Goal: Task Accomplishment & Management: Use online tool/utility

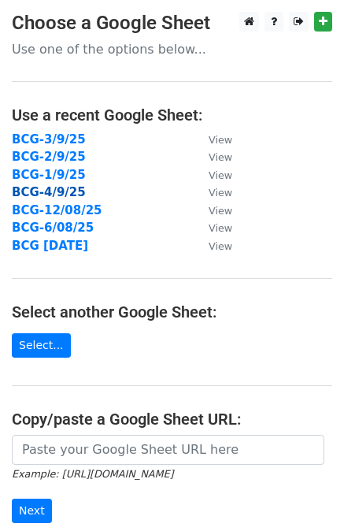
click at [38, 193] on strong "BCG-4/9/25" at bounding box center [49, 192] width 74 height 14
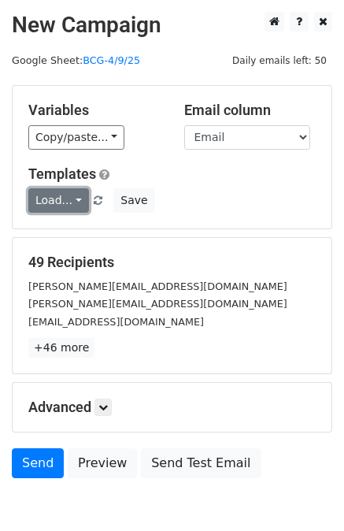
click at [69, 190] on link "Load..." at bounding box center [58, 200] width 61 height 24
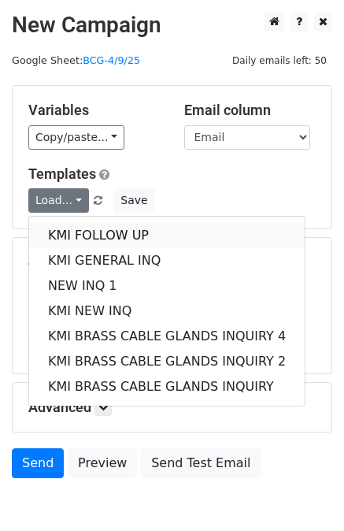
click at [68, 239] on link "KMI FOLLOW UP" at bounding box center [167, 235] width 276 height 25
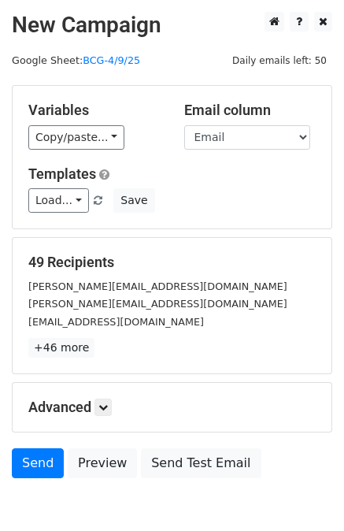
scroll to position [79, 0]
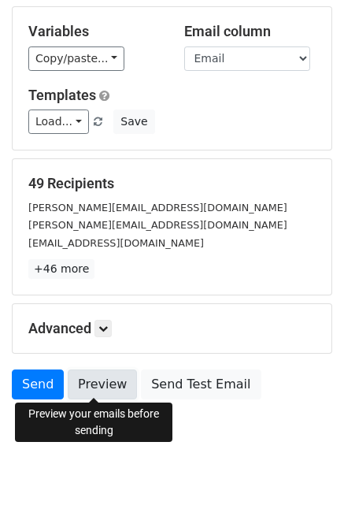
click at [95, 385] on link "Preview" at bounding box center [102, 384] width 69 height 30
click at [98, 380] on link "Preview" at bounding box center [102, 384] width 69 height 30
click at [95, 385] on link "Preview" at bounding box center [102, 384] width 69 height 30
click at [101, 393] on link "Preview" at bounding box center [102, 384] width 69 height 30
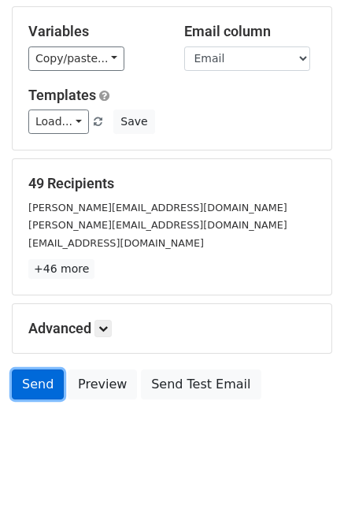
click at [44, 387] on link "Send" at bounding box center [38, 384] width 52 height 30
